Goal: Task Accomplishment & Management: Manage account settings

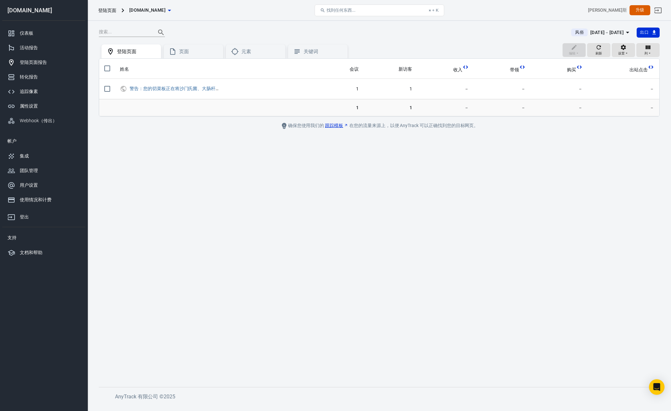
click at [614, 31] on font "2025年10月14日－10月15日" at bounding box center [606, 32] width 33 height 5
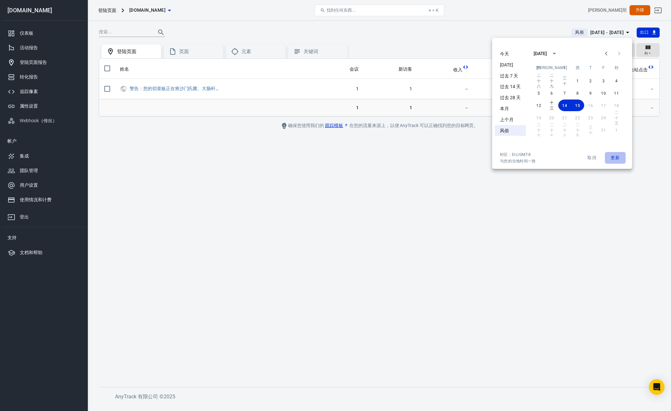
click at [610, 156] on button "更新" at bounding box center [615, 158] width 21 height 12
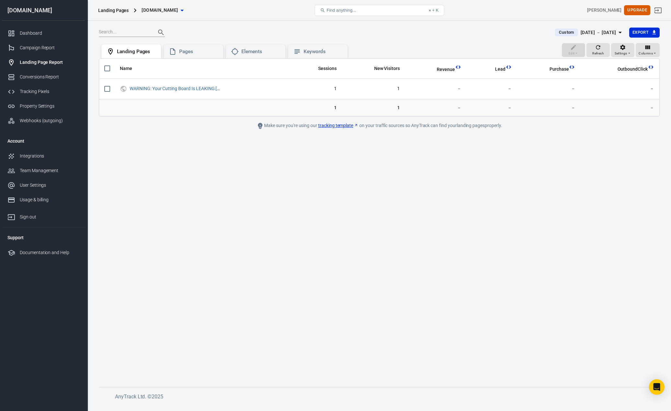
click at [617, 34] on icon "button" at bounding box center [620, 33] width 8 height 8
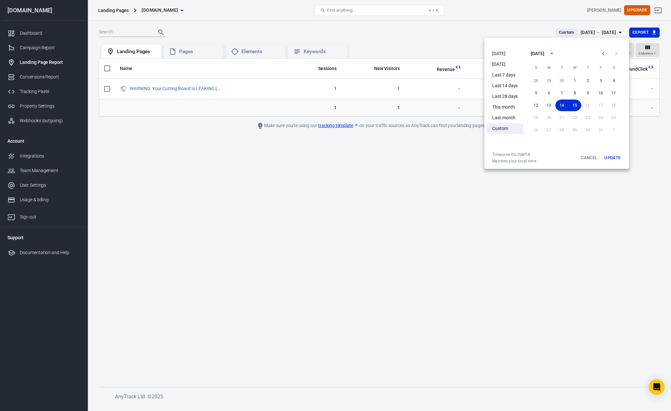
click at [619, 154] on button "Update" at bounding box center [612, 158] width 21 height 12
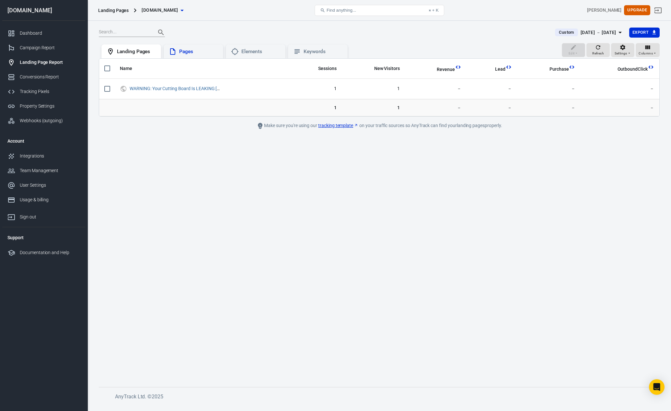
click at [203, 52] on div "Pages" at bounding box center [198, 51] width 39 height 7
click at [259, 54] on div "Elements" at bounding box center [260, 51] width 39 height 7
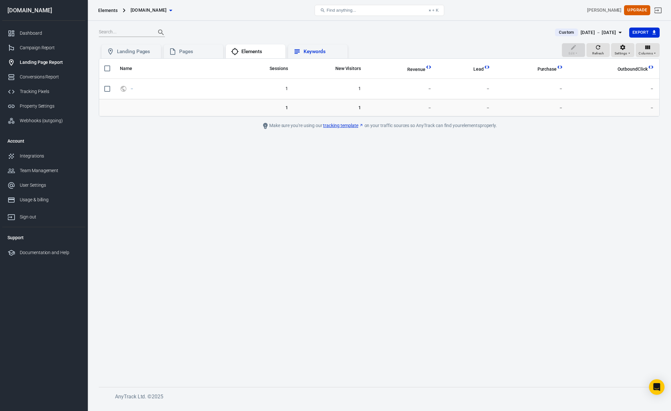
click at [313, 52] on div "Keywords" at bounding box center [323, 51] width 39 height 7
click at [144, 51] on div "Landing Pages" at bounding box center [136, 51] width 39 height 7
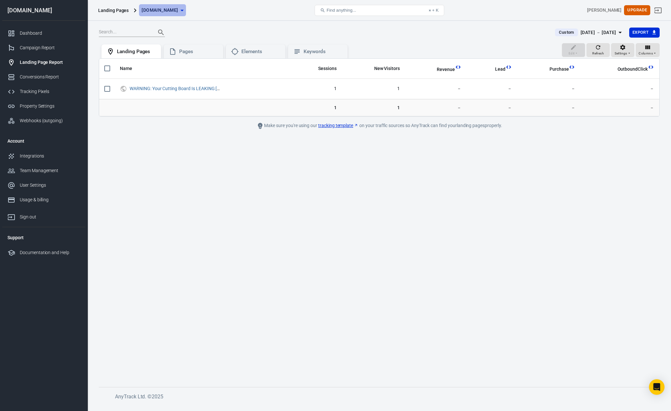
click at [178, 12] on span "[DOMAIN_NAME]" at bounding box center [160, 10] width 36 height 8
click at [155, 134] on div at bounding box center [335, 205] width 671 height 411
click at [34, 34] on div "Dashboard" at bounding box center [50, 33] width 60 height 7
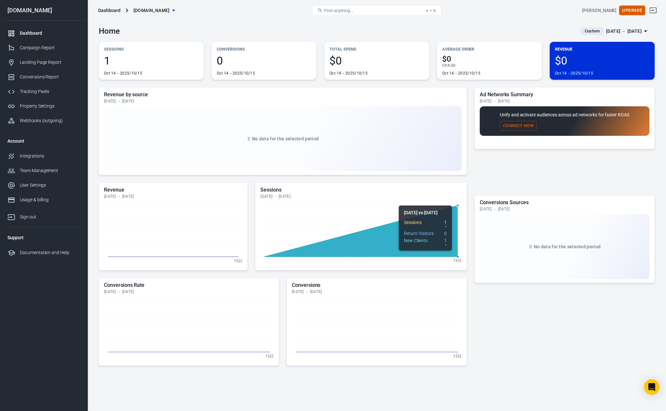
click at [419, 240] on icon at bounding box center [360, 230] width 193 height 51
click at [115, 50] on p "Sessions" at bounding box center [151, 49] width 95 height 7
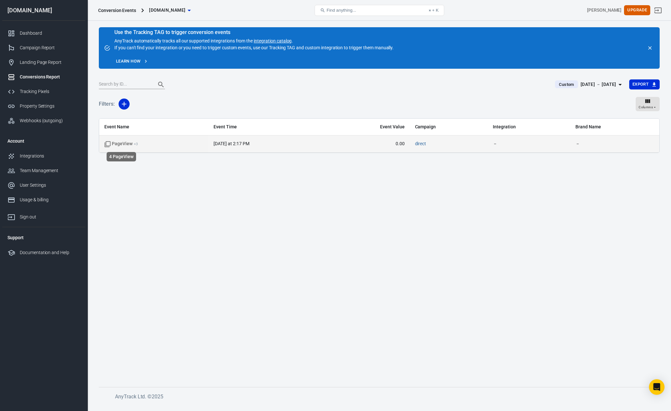
click at [123, 143] on span "PageView + 3" at bounding box center [121, 144] width 34 height 6
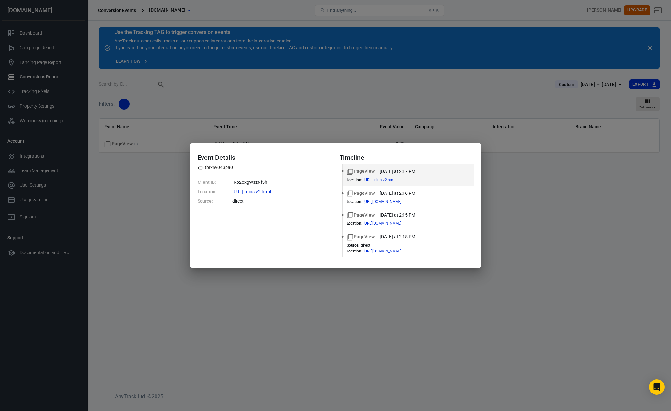
click at [140, 179] on div "Event Details tbIxnv043pa0 Client ID: IRp2oxgWszNf5h Location: https://www.swif…" at bounding box center [335, 205] width 671 height 411
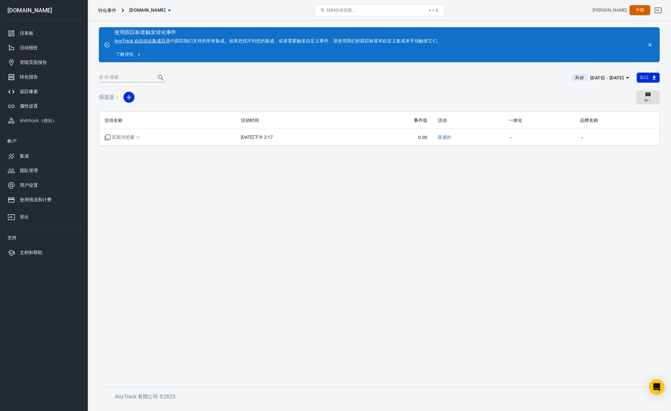
click at [34, 93] on font "追踪像素" at bounding box center [29, 91] width 18 height 5
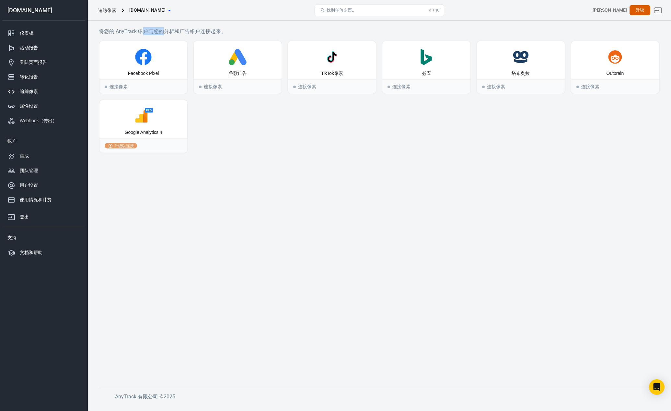
drag, startPoint x: 155, startPoint y: 29, endPoint x: 196, endPoint y: 28, distance: 41.2
click at [171, 29] on font "将您的 AnyTrack 帐户与您的分析和广告帐户连接起来。" at bounding box center [162, 31] width 127 height 6
drag, startPoint x: 196, startPoint y: 28, endPoint x: 222, endPoint y: 30, distance: 25.7
click at [206, 28] on h6 "将您的 AnyTrack 帐户与您的分析和广告帐户连接起来。" at bounding box center [379, 31] width 561 height 8
click at [38, 107] on div "属性设置" at bounding box center [50, 106] width 60 height 7
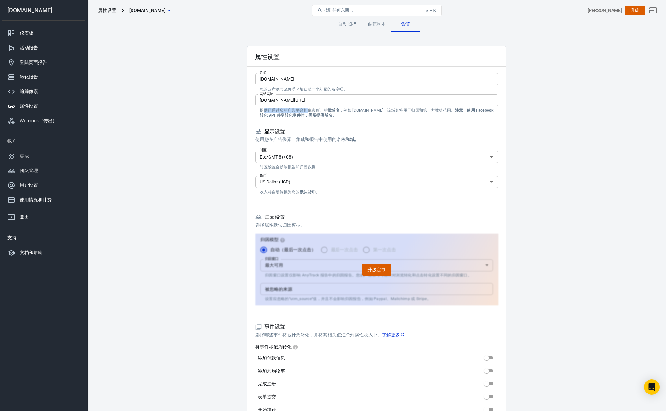
drag, startPoint x: 267, startPoint y: 110, endPoint x: 316, endPoint y: 110, distance: 48.9
click at [312, 110] on font "提供已通过您的广告平台和像素验证的" at bounding box center [294, 110] width 68 height 5
drag, startPoint x: 469, startPoint y: 114, endPoint x: 481, endPoint y: 116, distance: 12.4
click at [473, 115] on p "提供已通过您的广告平台和像素验证的 根域名 ，例如 example.com，该域名将用于归因和第一方数据范围。 注意：使用 Facebook 转化 API 共…" at bounding box center [377, 113] width 234 height 10
drag, startPoint x: 350, startPoint y: 142, endPoint x: 354, endPoint y: 142, distance: 4.9
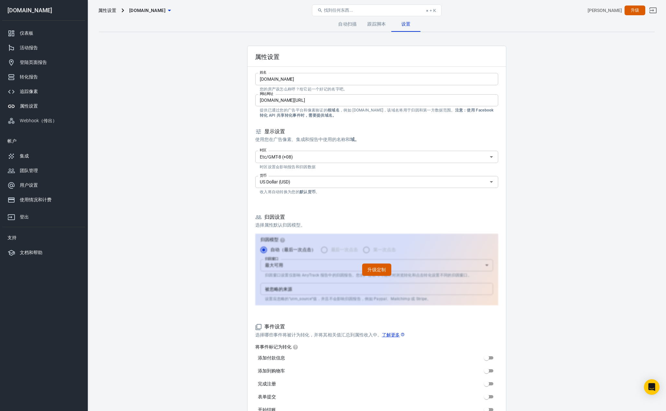
click at [353, 142] on p "使用您在广告像素、集成和报告中使用的 名称和 域。" at bounding box center [376, 139] width 243 height 7
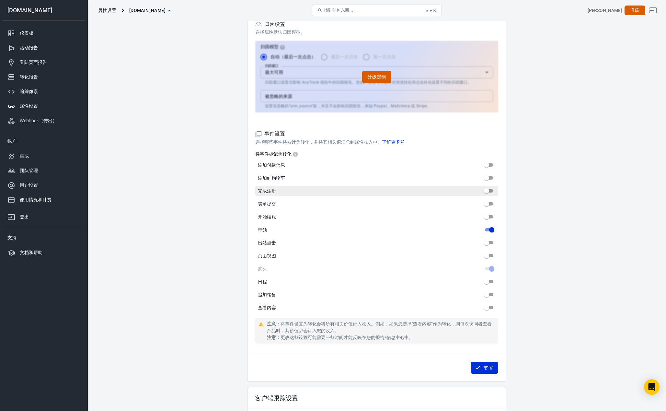
scroll to position [194, 0]
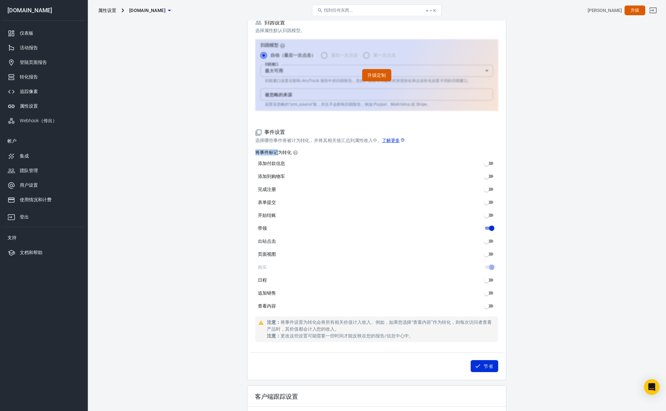
drag, startPoint x: 257, startPoint y: 152, endPoint x: 284, endPoint y: 152, distance: 26.6
click at [281, 152] on font "将事件标记为转化" at bounding box center [273, 152] width 36 height 5
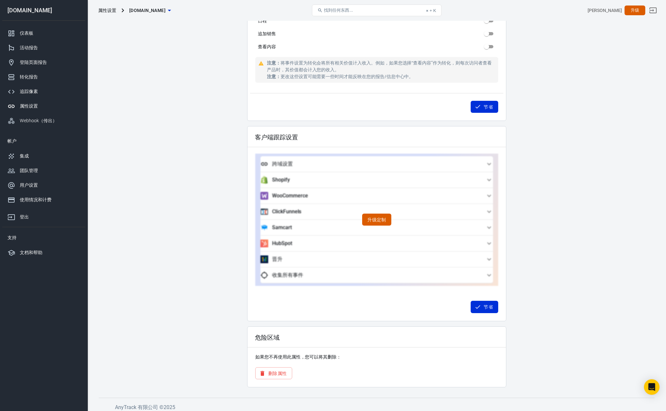
scroll to position [457, 0]
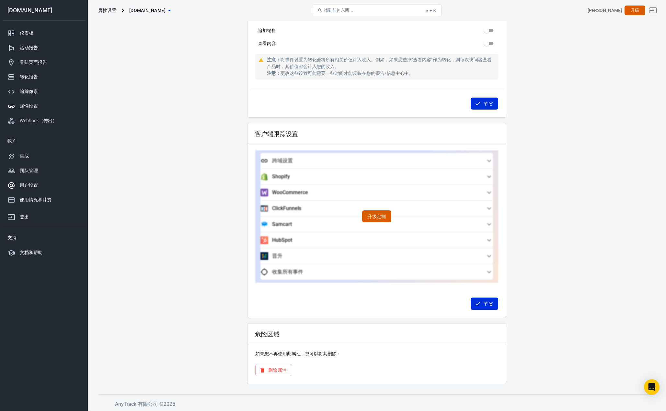
click at [33, 187] on font "用户设置" at bounding box center [29, 184] width 18 height 5
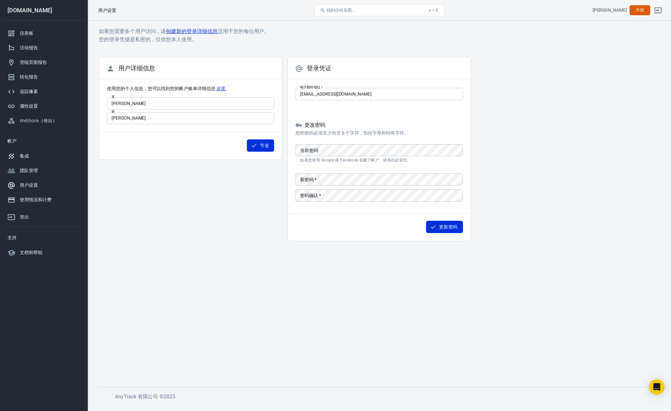
click at [28, 155] on font "集成" at bounding box center [24, 155] width 9 height 5
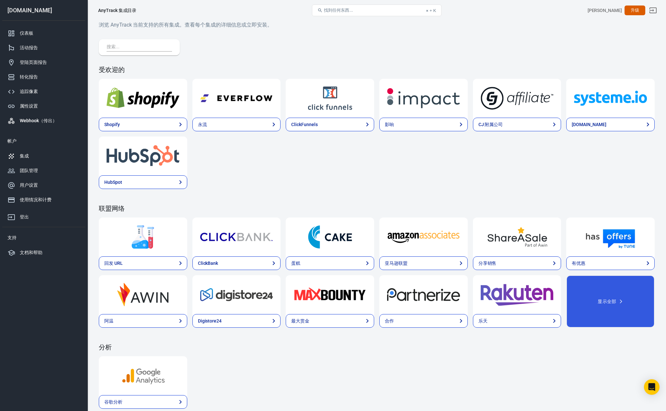
click at [39, 121] on font "Webhook（传出）" at bounding box center [38, 120] width 37 height 5
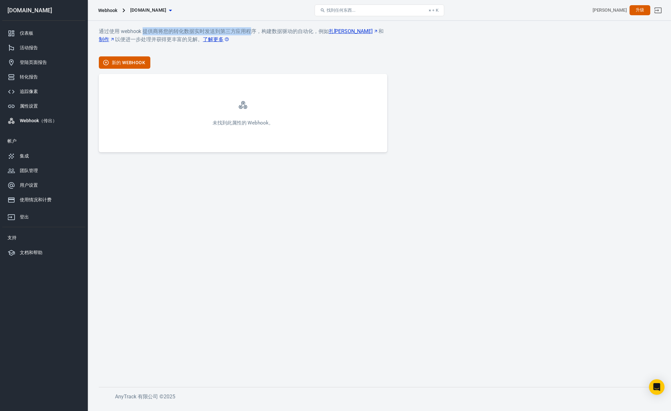
drag, startPoint x: 143, startPoint y: 30, endPoint x: 261, endPoint y: 29, distance: 117.9
click at [253, 29] on font "通过使用 webhook 提供商将您的转化数据实时发送到第三方应用程序，构建数据驱动的自动化，例如" at bounding box center [214, 31] width 230 height 6
drag, startPoint x: 272, startPoint y: 29, endPoint x: 282, endPoint y: 30, distance: 10.1
click at [276, 29] on font "通过使用 webhook 提供商将您的转化数据实时发送到第三方应用程序，构建数据驱动的自动化，例如" at bounding box center [214, 31] width 230 height 6
drag, startPoint x: 282, startPoint y: 30, endPoint x: 293, endPoint y: 31, distance: 10.7
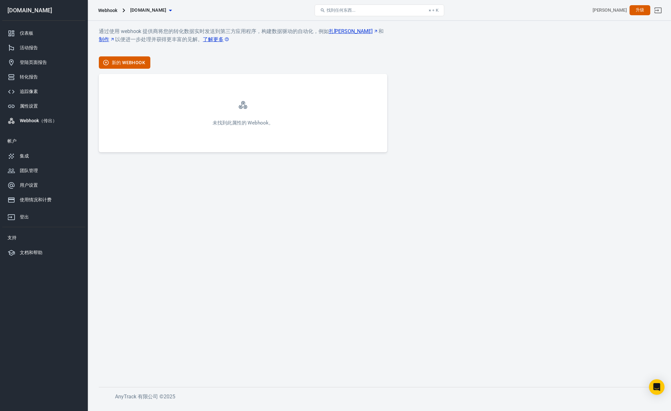
click at [290, 30] on font "通过使用 webhook 提供商将您的转化数据实时发送到第三方应用程序，构建数据驱动的自动化，例如" at bounding box center [214, 31] width 230 height 6
drag, startPoint x: 293, startPoint y: 31, endPoint x: 296, endPoint y: 32, distance: 3.5
click at [295, 31] on font "通过使用 webhook 提供商将您的转化数据实时发送到第三方应用程序，构建数据驱动的自动化，例如" at bounding box center [214, 31] width 230 height 6
click at [29, 89] on font "追踪像素" at bounding box center [29, 91] width 18 height 5
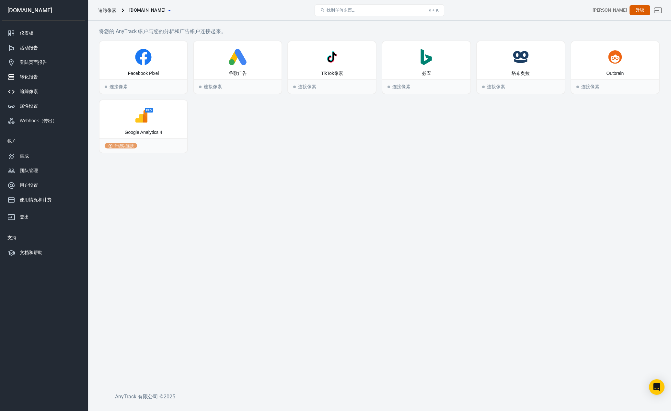
click at [20, 76] on font "转化报告" at bounding box center [29, 76] width 18 height 5
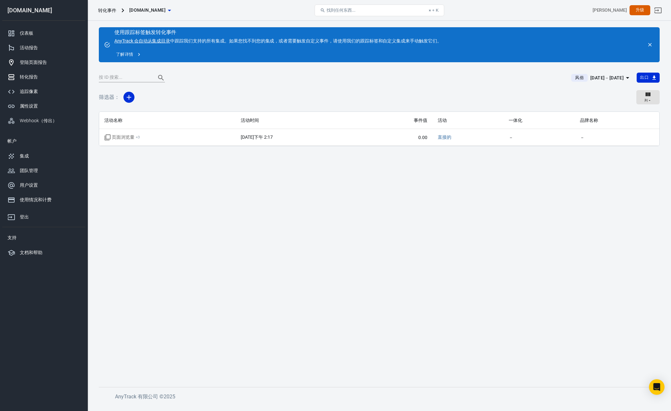
click at [37, 60] on font "登陆页面报告" at bounding box center [33, 62] width 27 height 5
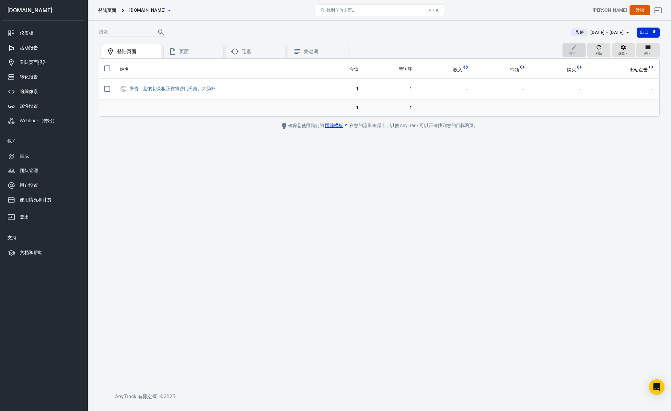
click at [30, 47] on font "活动报告" at bounding box center [29, 47] width 18 height 5
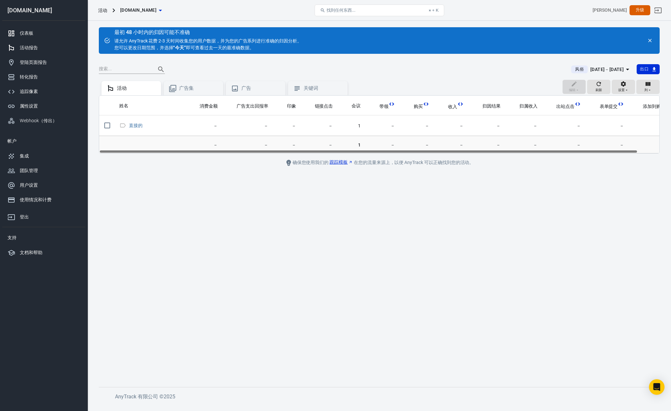
click at [25, 32] on font "仪表板" at bounding box center [27, 32] width 14 height 5
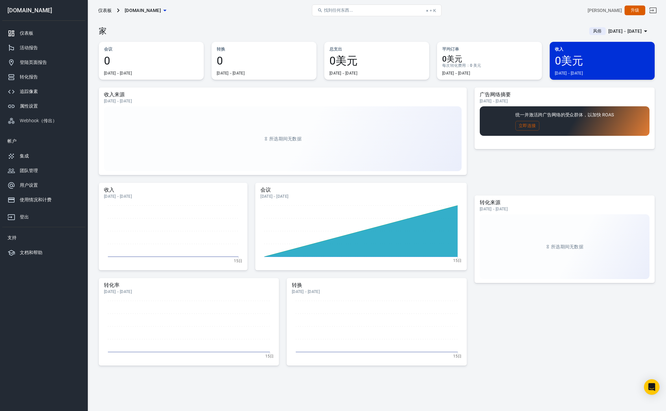
click at [105, 10] on font "仪表板" at bounding box center [105, 10] width 14 height 5
click at [169, 14] on button "[DOMAIN_NAME]" at bounding box center [145, 11] width 47 height 12
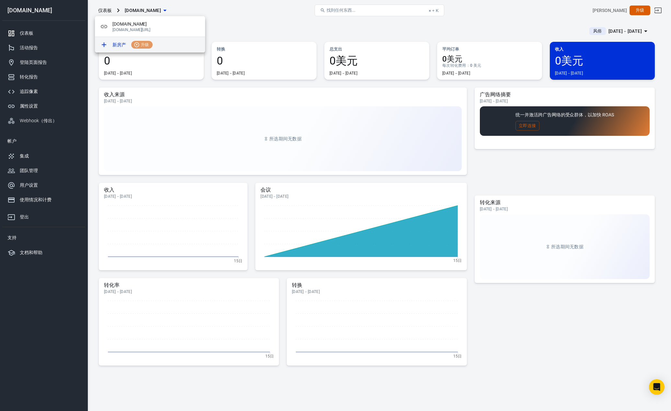
click at [115, 47] on font "新房产" at bounding box center [119, 44] width 14 height 5
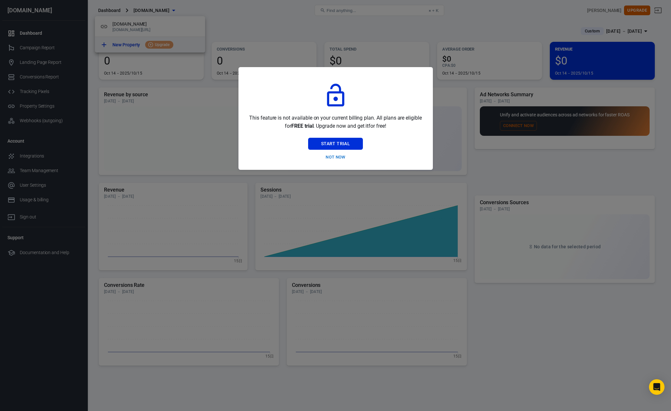
click at [176, 85] on div at bounding box center [335, 205] width 671 height 411
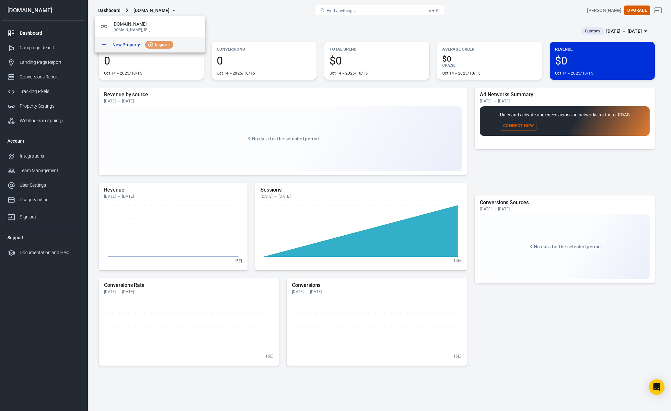
click at [26, 11] on div at bounding box center [335, 205] width 671 height 411
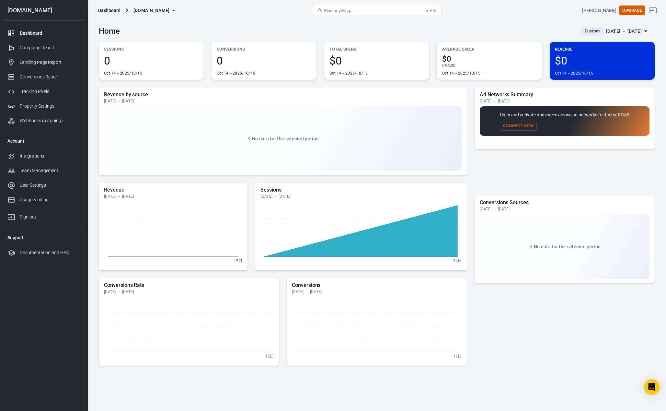
click at [31, 9] on div "[DOMAIN_NAME]" at bounding box center [43, 10] width 83 height 6
click at [607, 8] on div "[PERSON_NAME]" at bounding box center [599, 10] width 34 height 7
click at [111, 11] on div "Dashboard" at bounding box center [109, 10] width 22 height 6
click at [156, 9] on span "[DOMAIN_NAME]" at bounding box center [151, 10] width 36 height 8
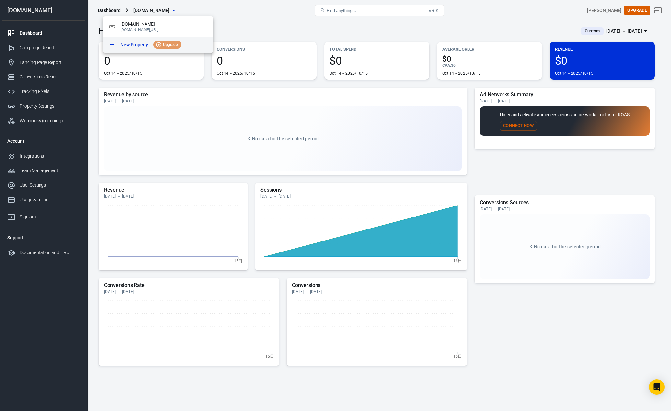
click at [135, 45] on p "New Property" at bounding box center [135, 44] width 28 height 7
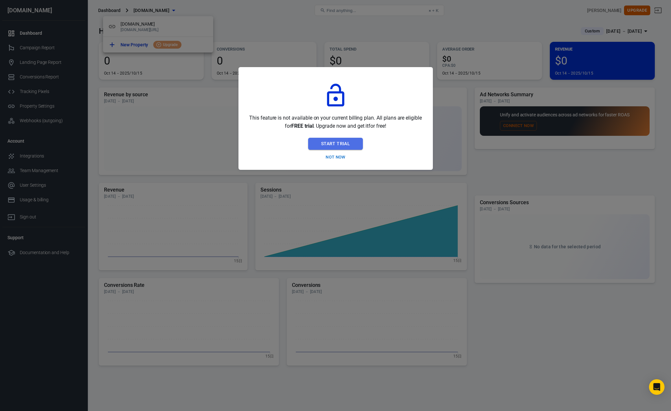
click at [337, 142] on button "Start Trial" at bounding box center [335, 144] width 55 height 12
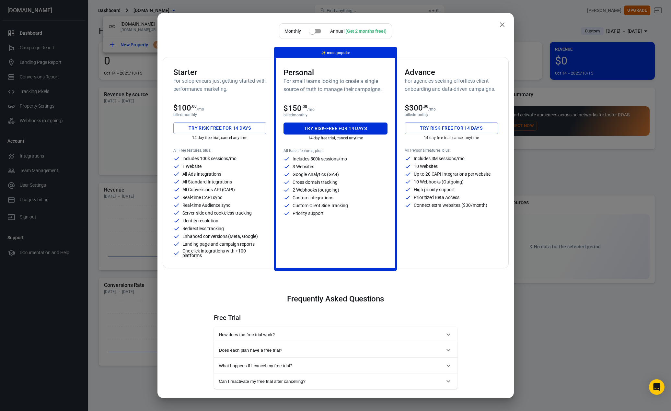
click at [214, 79] on h6 "For solopreneurs just getting started with performance marketing." at bounding box center [219, 85] width 93 height 16
click at [197, 89] on h6 "For solopreneurs just getting started with performance marketing." at bounding box center [219, 85] width 93 height 16
click at [317, 109] on div "$150 .00 /mo" at bounding box center [335, 108] width 104 height 9
click at [346, 127] on button "Try risk-free for 14 days" at bounding box center [335, 128] width 104 height 12
click at [500, 24] on icon "close" at bounding box center [502, 25] width 8 height 8
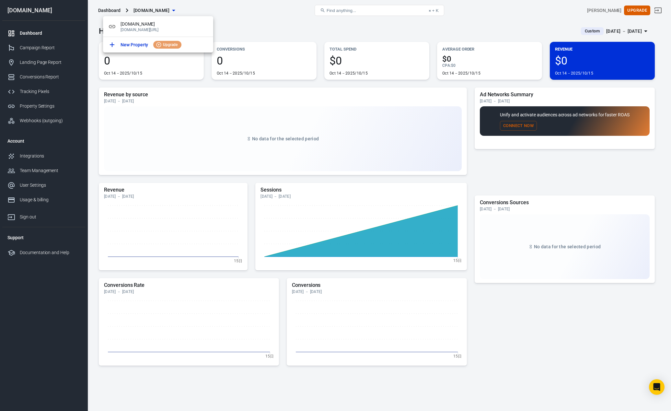
click at [113, 10] on div at bounding box center [335, 205] width 671 height 411
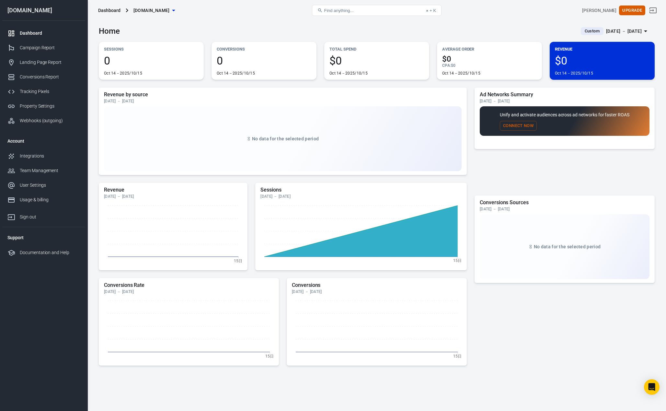
click at [112, 10] on div "Dashboard" at bounding box center [109, 10] width 22 height 6
click at [158, 11] on span "[DOMAIN_NAME]" at bounding box center [151, 10] width 36 height 8
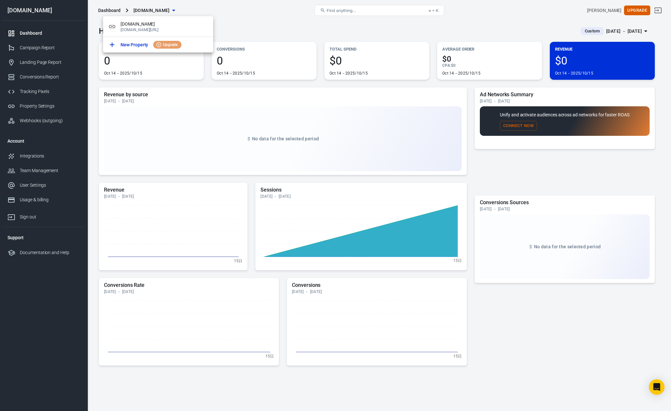
click at [270, 17] on div at bounding box center [335, 205] width 671 height 411
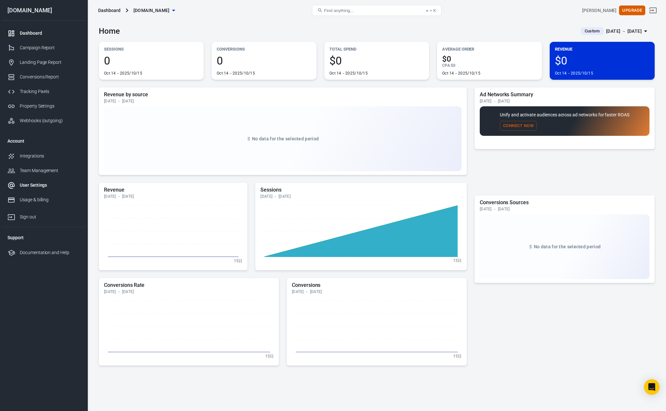
click at [36, 184] on div "User Settings" at bounding box center [50, 185] width 60 height 7
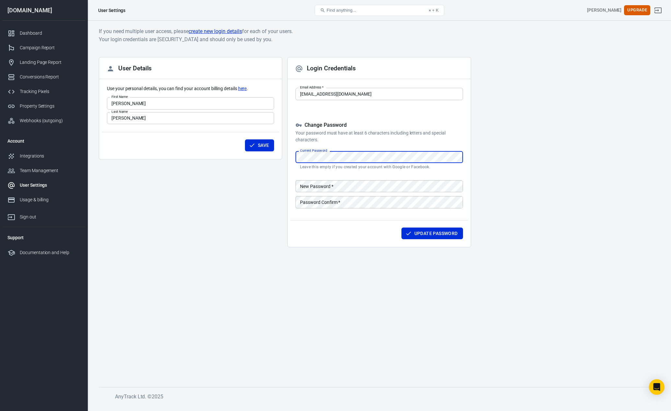
click at [199, 189] on div "User Details Use your personal details, you can find your account billing detai…" at bounding box center [190, 154] width 183 height 195
click at [39, 159] on div "Integrations" at bounding box center [50, 156] width 60 height 7
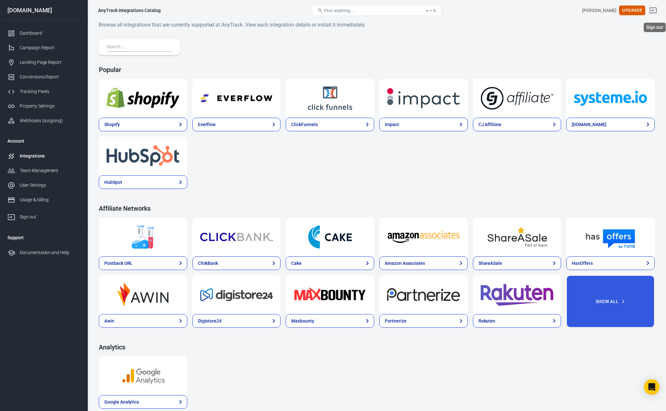
click at [656, 10] on icon "Sign out" at bounding box center [653, 10] width 7 height 6
